Goal: Transaction & Acquisition: Purchase product/service

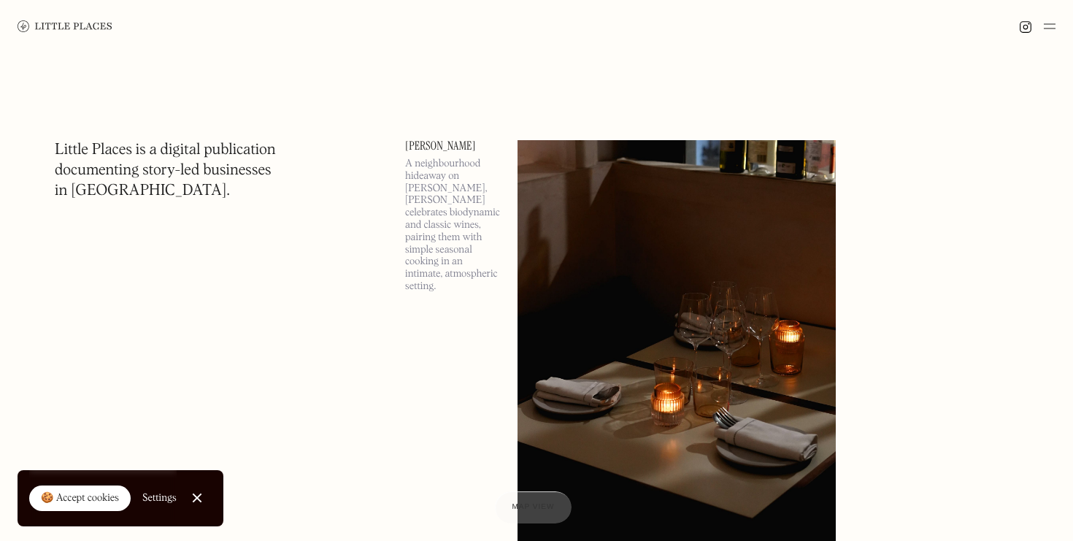
click at [1052, 28] on img at bounding box center [1050, 27] width 12 height 18
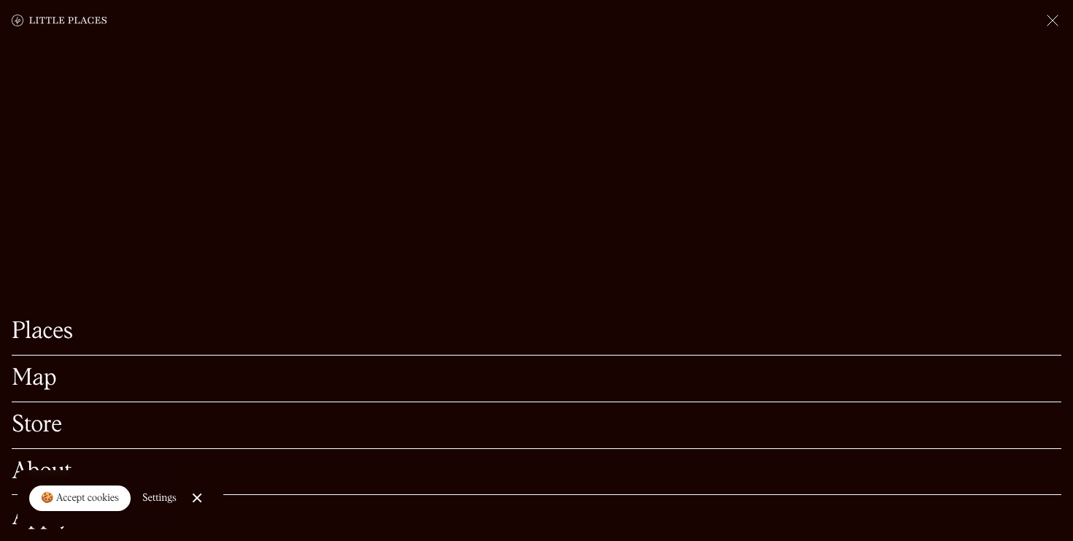
scroll to position [121, 0]
click at [37, 427] on link "Store" at bounding box center [537, 425] width 1050 height 23
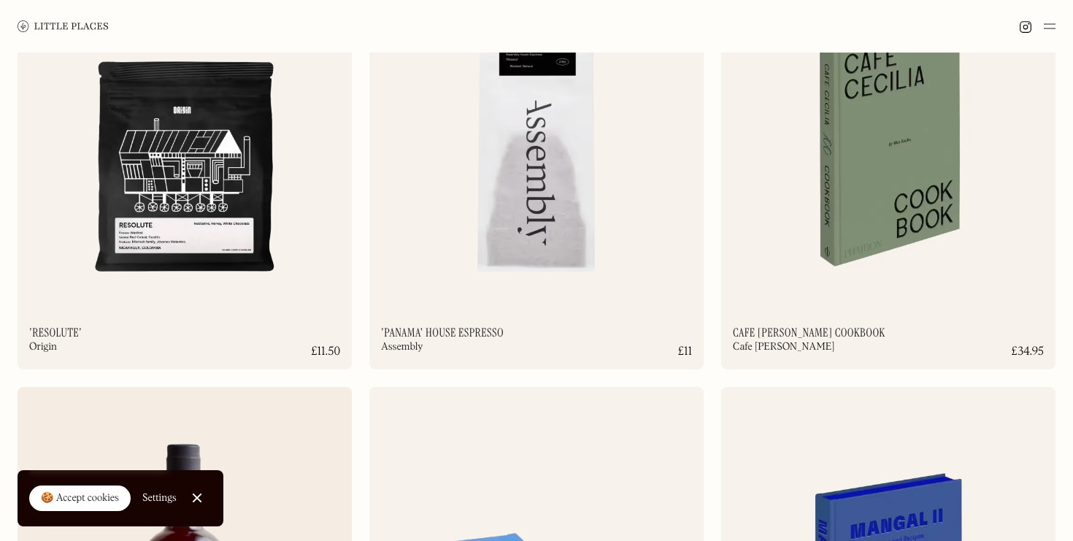
scroll to position [1985, 0]
click at [183, 191] on img at bounding box center [185, 120] width 334 height 362
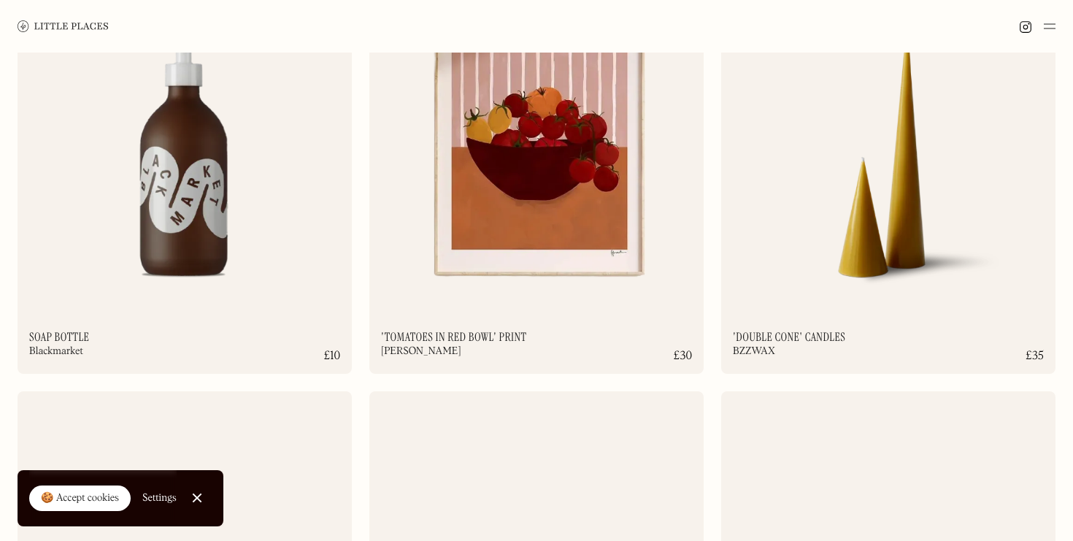
scroll to position [6467, 0]
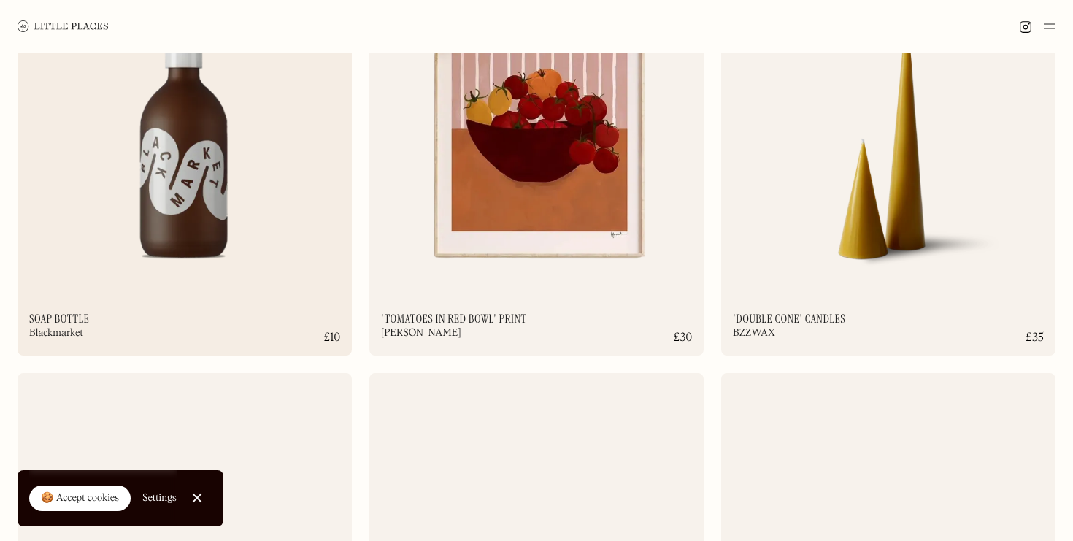
click at [197, 212] on img at bounding box center [185, 107] width 334 height 362
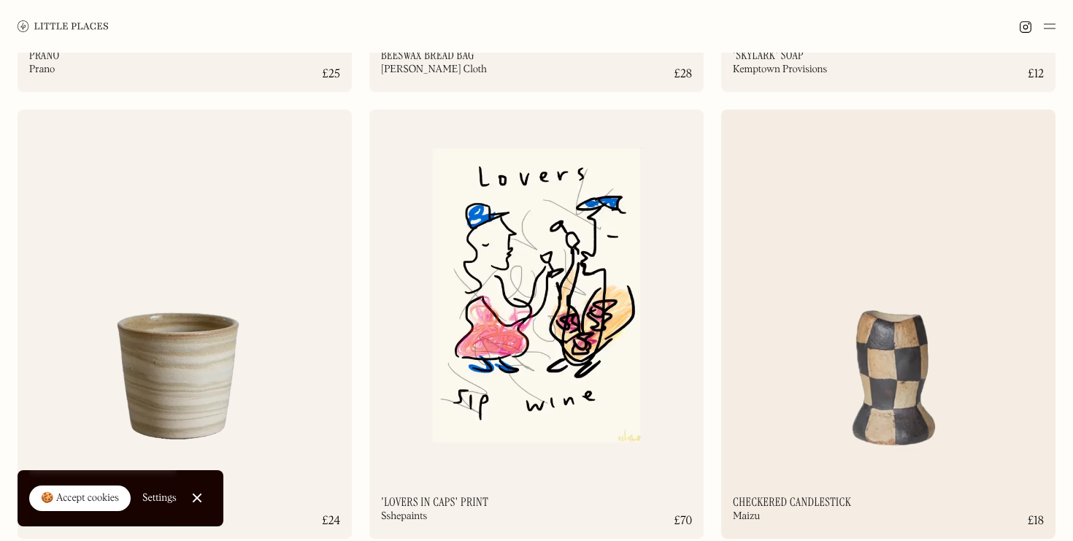
scroll to position [4500, 0]
